Goal: Transaction & Acquisition: Register for event/course

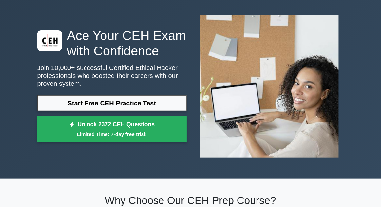
scroll to position [27, 0]
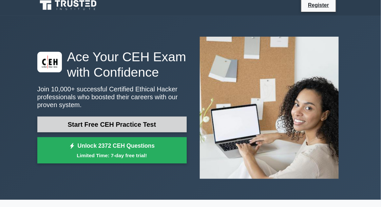
click at [63, 127] on link "Start Free CEH Practice Test" at bounding box center [111, 124] width 149 height 16
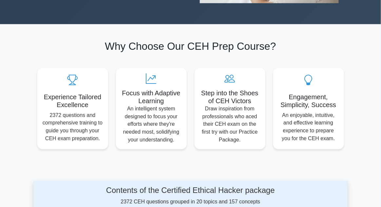
scroll to position [0, 0]
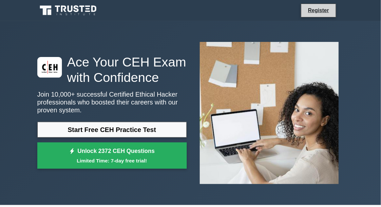
click at [313, 16] on li "Register" at bounding box center [318, 11] width 35 height 14
click at [317, 13] on link "Register" at bounding box center [318, 10] width 29 height 8
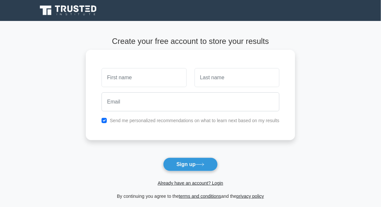
click at [126, 82] on input "text" at bounding box center [143, 77] width 85 height 19
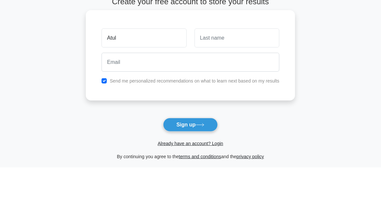
type input "Atul"
click at [217, 74] on input "text" at bounding box center [236, 77] width 85 height 19
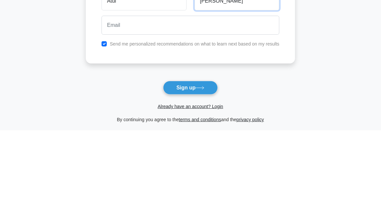
type input "[PERSON_NAME]"
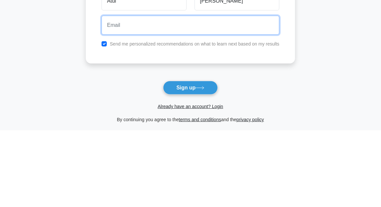
click at [117, 101] on input "email" at bounding box center [190, 101] width 178 height 19
type input "[EMAIL_ADDRESS][DOMAIN_NAME]"
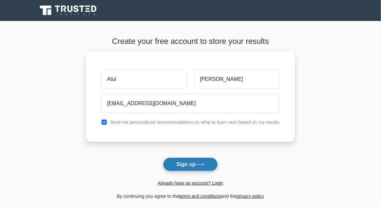
click at [175, 168] on button "Sign up" at bounding box center [190, 164] width 55 height 14
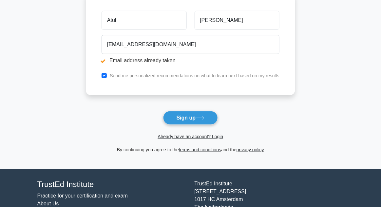
scroll to position [83, 0]
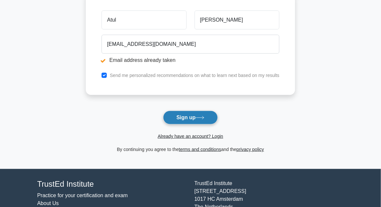
click at [204, 121] on button "Sign up" at bounding box center [190, 118] width 55 height 14
